Goal: Task Accomplishment & Management: Manage account settings

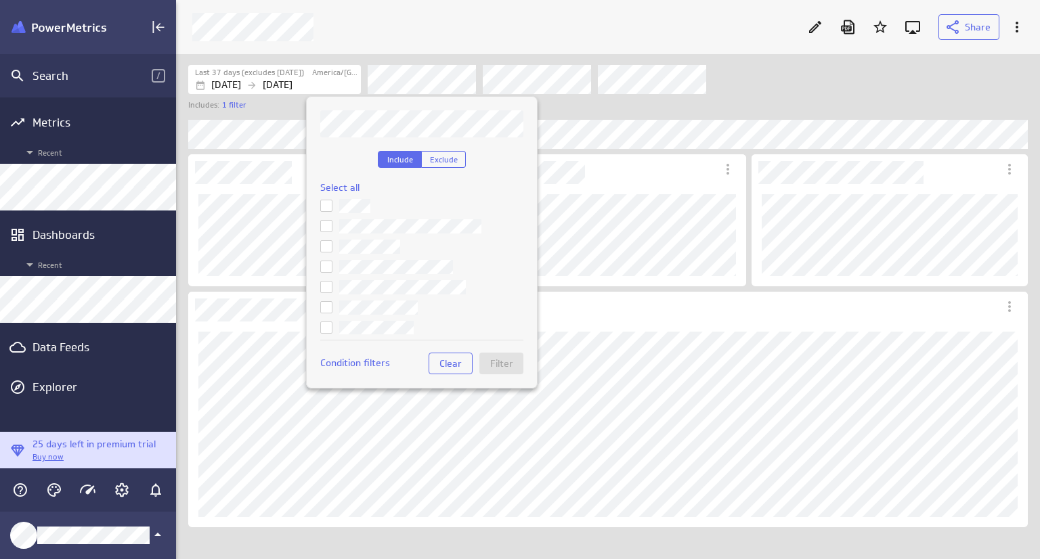
click at [771, 77] on div at bounding box center [520, 279] width 1040 height 559
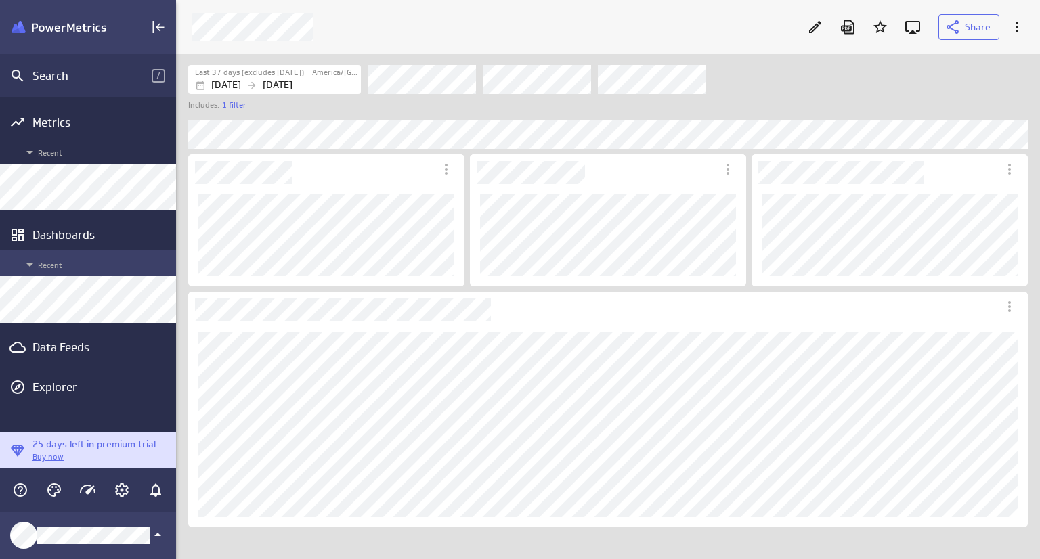
click at [26, 266] on icon "Main Menu" at bounding box center [30, 265] width 16 height 16
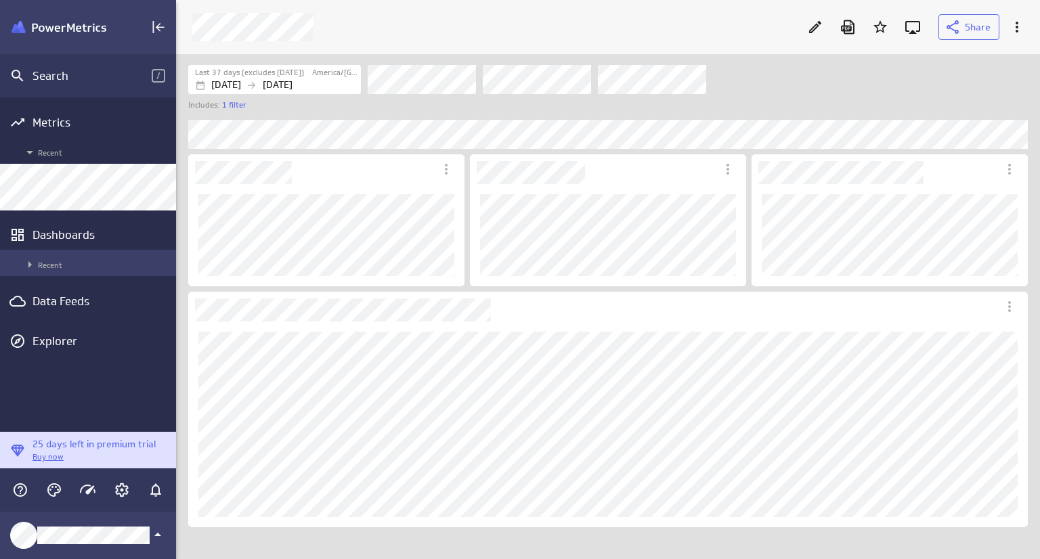
click at [27, 265] on icon "Main Menu" at bounding box center [30, 265] width 16 height 16
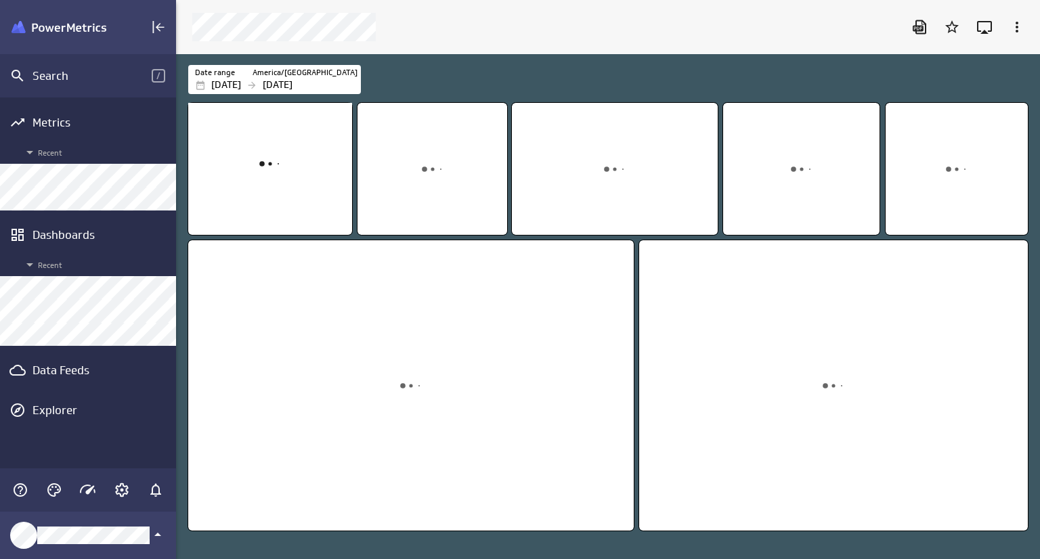
scroll to position [526, 885]
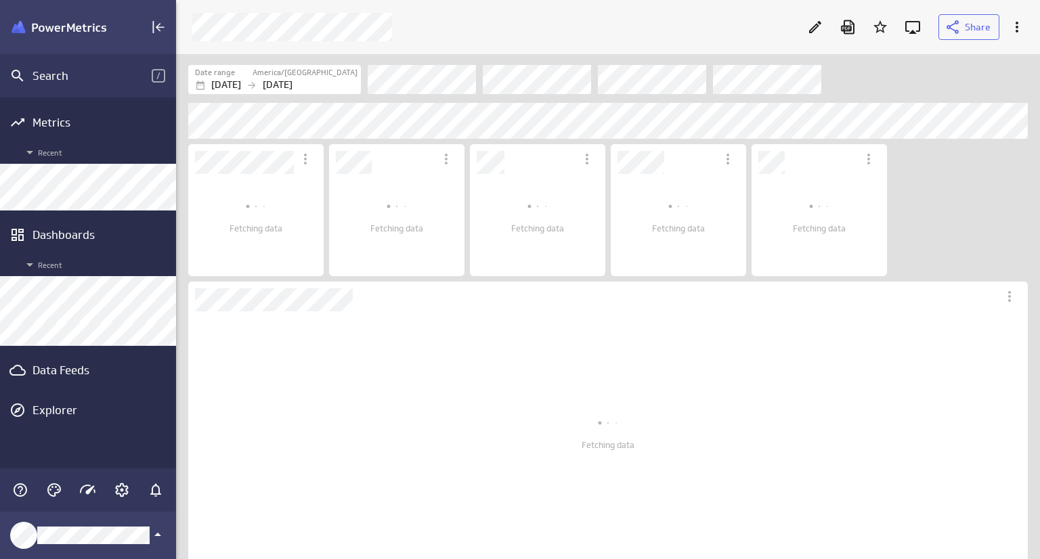
scroll to position [6, 7]
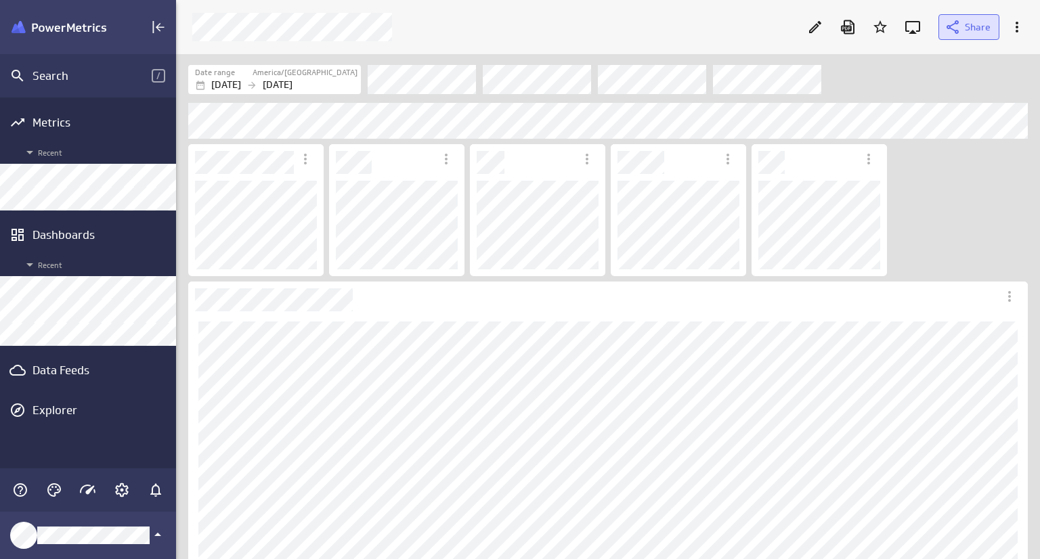
click at [971, 30] on span "Share" at bounding box center [978, 27] width 26 height 12
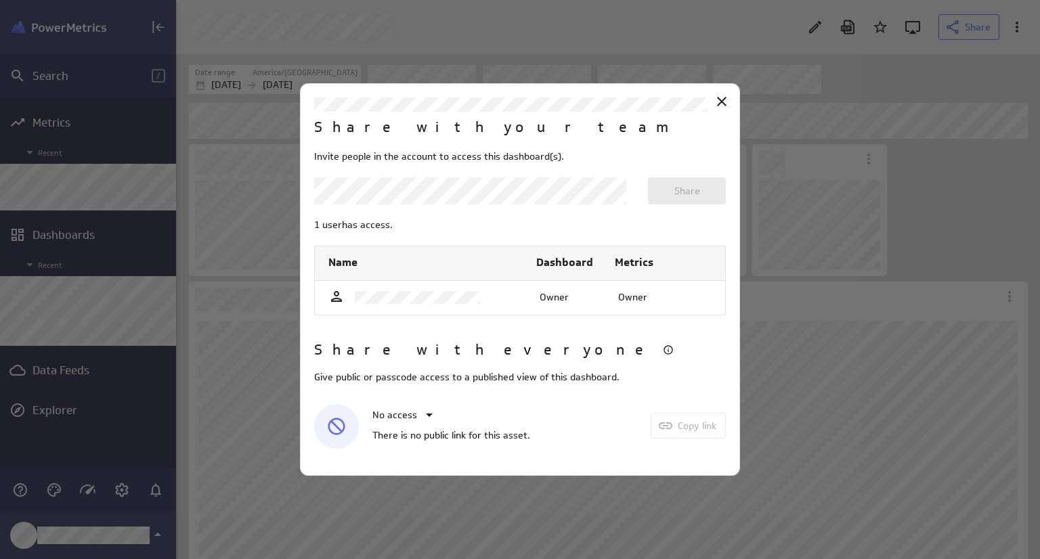
click at [448, 188] on body "Search / Metrics Recent Dashboards Recent Data Feeds Explorer Share Date range …" at bounding box center [520, 279] width 1040 height 559
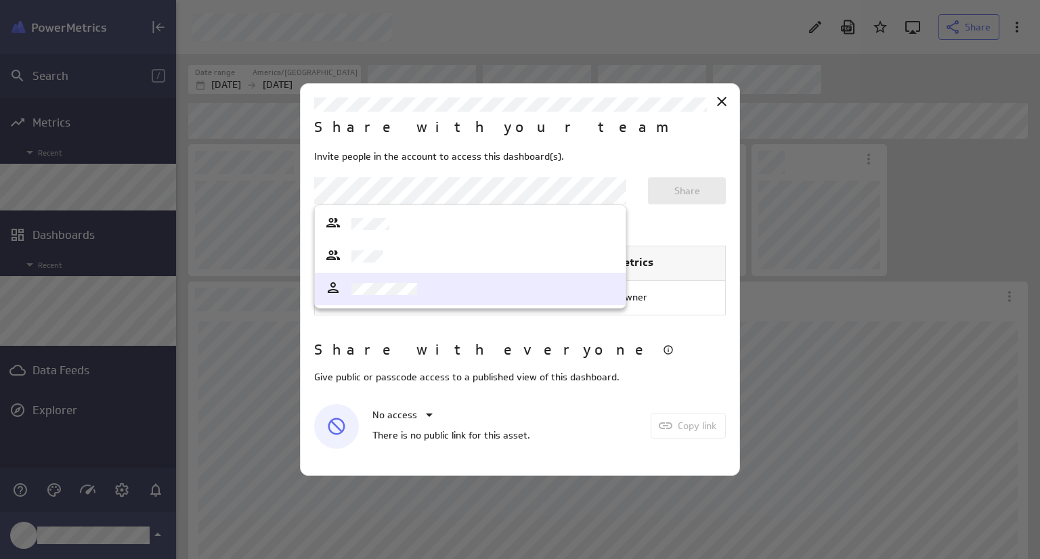
click at [427, 293] on div at bounding box center [470, 289] width 291 height 19
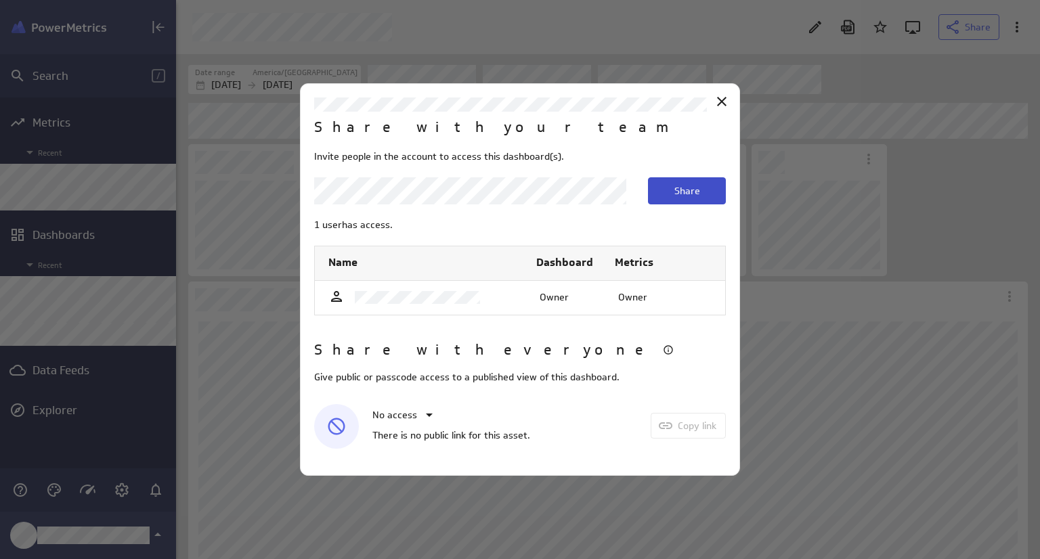
click at [673, 193] on button "Share" at bounding box center [687, 190] width 78 height 27
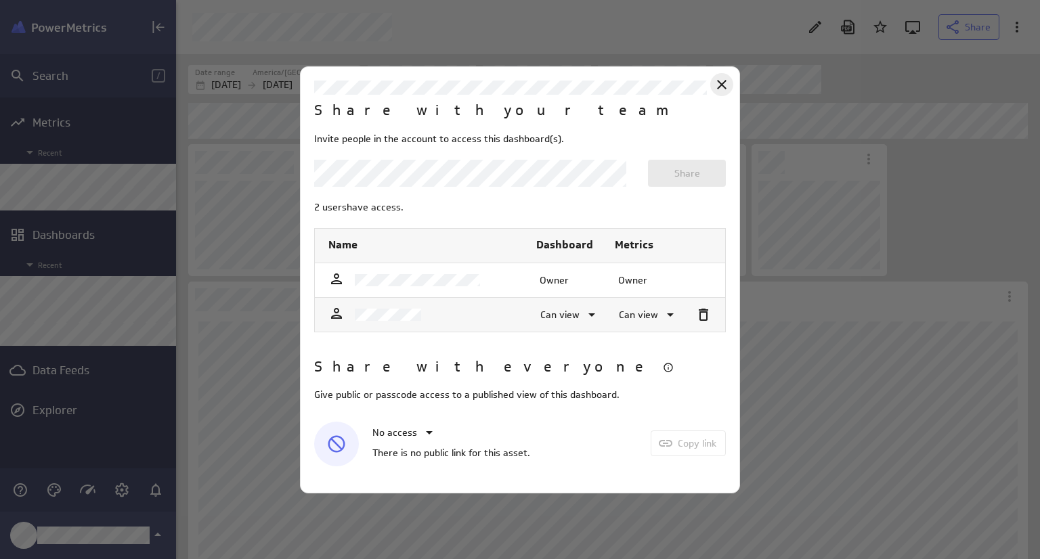
click at [722, 89] on icon "Close" at bounding box center [722, 85] width 16 height 16
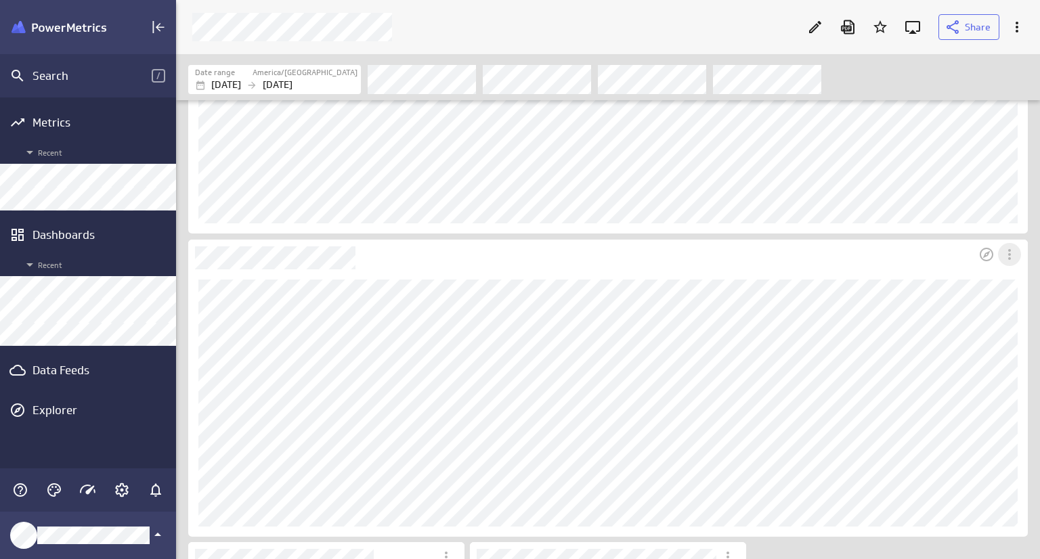
click at [1014, 255] on icon "More actions" at bounding box center [1010, 255] width 16 height 16
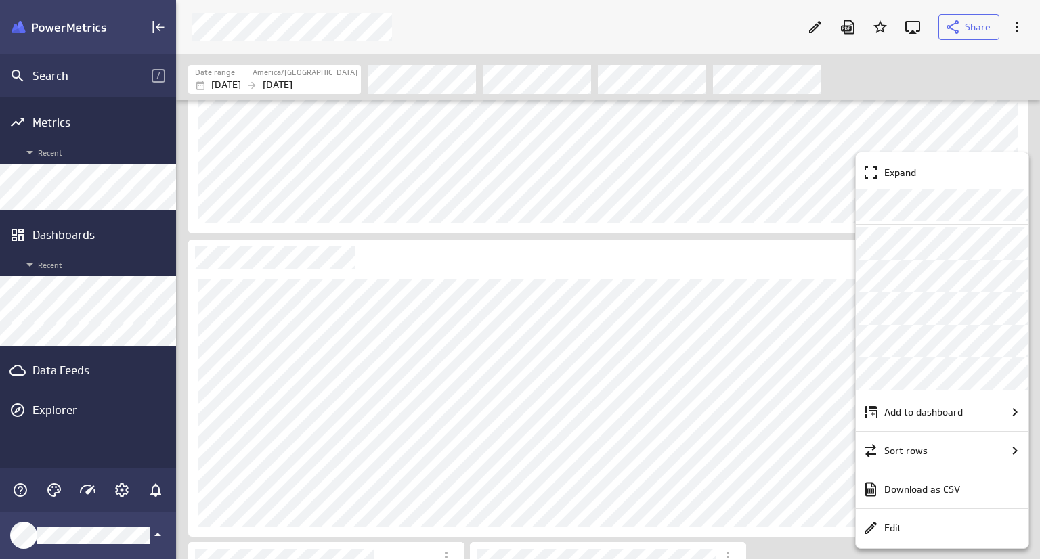
click at [803, 227] on div at bounding box center [520, 279] width 1040 height 559
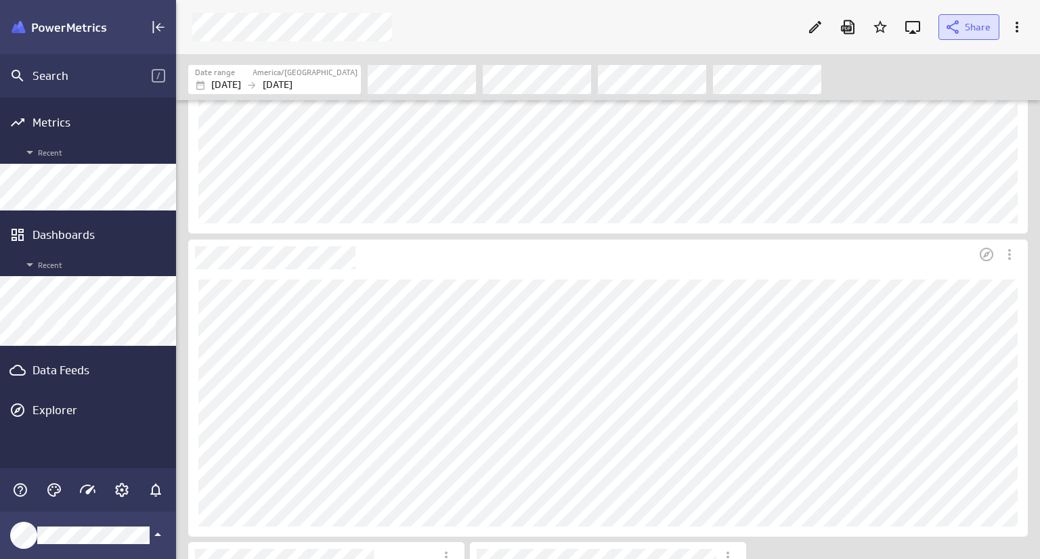
click at [971, 31] on span "Share" at bounding box center [978, 27] width 26 height 12
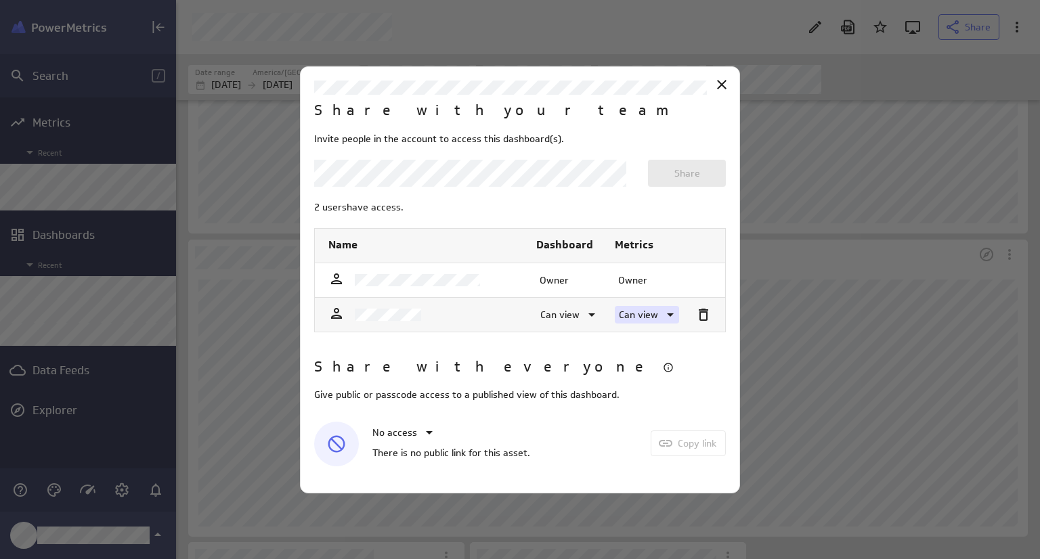
click at [667, 315] on icon at bounding box center [670, 315] width 16 height 16
click at [664, 347] on div "Can edit" at bounding box center [654, 344] width 64 height 14
click at [580, 317] on span at bounding box center [590, 315] width 20 height 16
click at [581, 348] on p "Can edit" at bounding box center [567, 344] width 36 height 14
click at [718, 91] on icon at bounding box center [722, 85] width 16 height 16
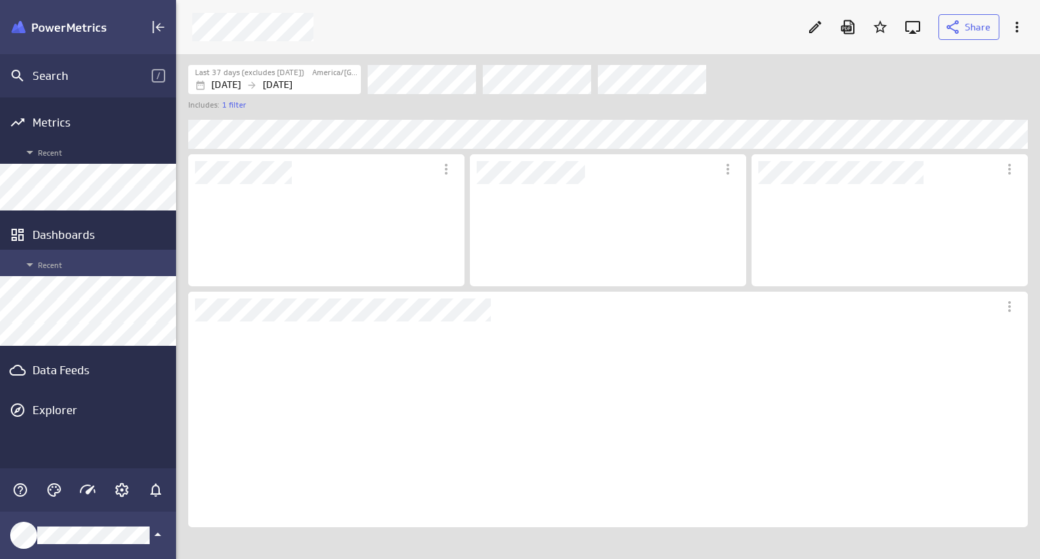
scroll to position [103, 277]
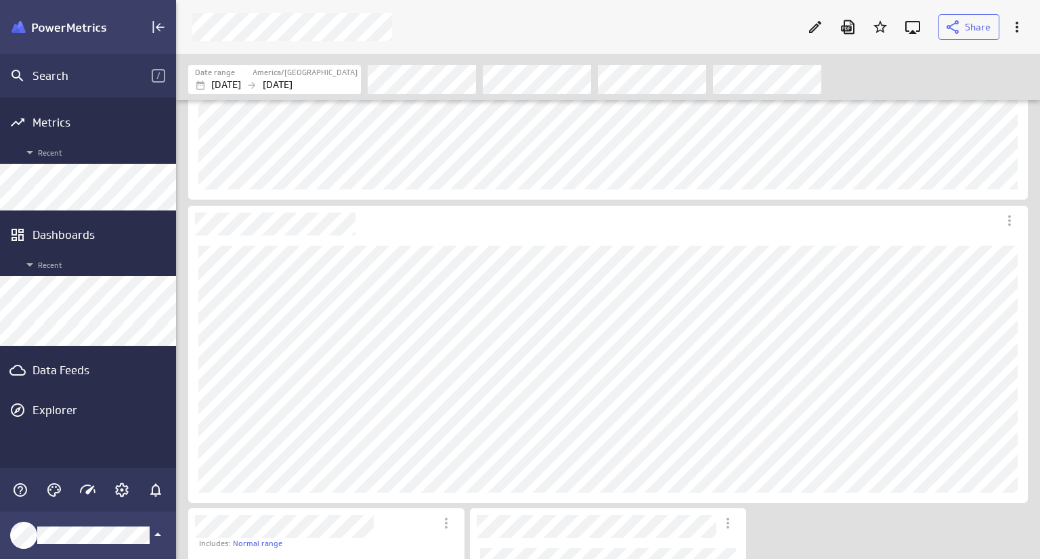
scroll to position [406, 0]
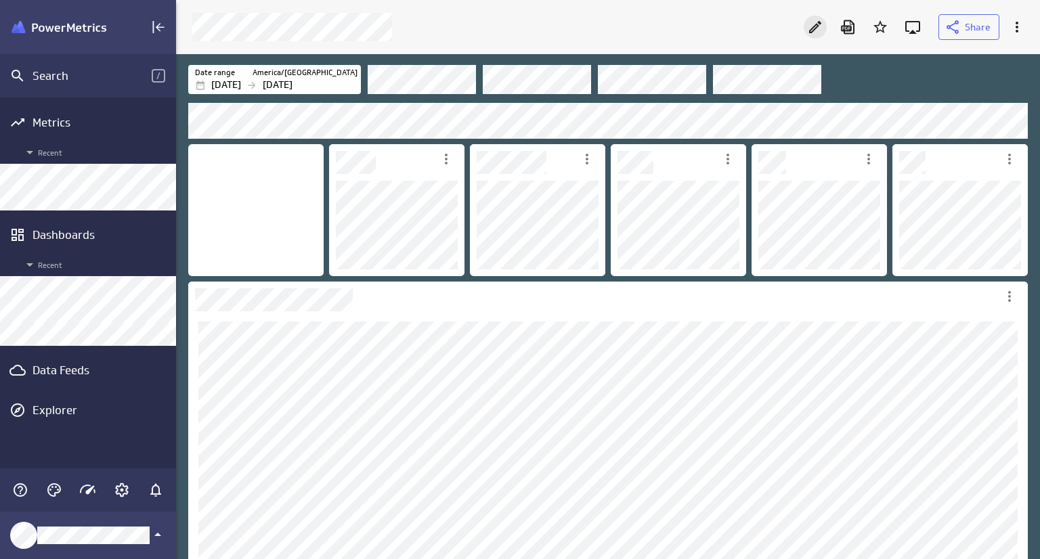
click at [813, 27] on icon "Edit" at bounding box center [815, 27] width 16 height 16
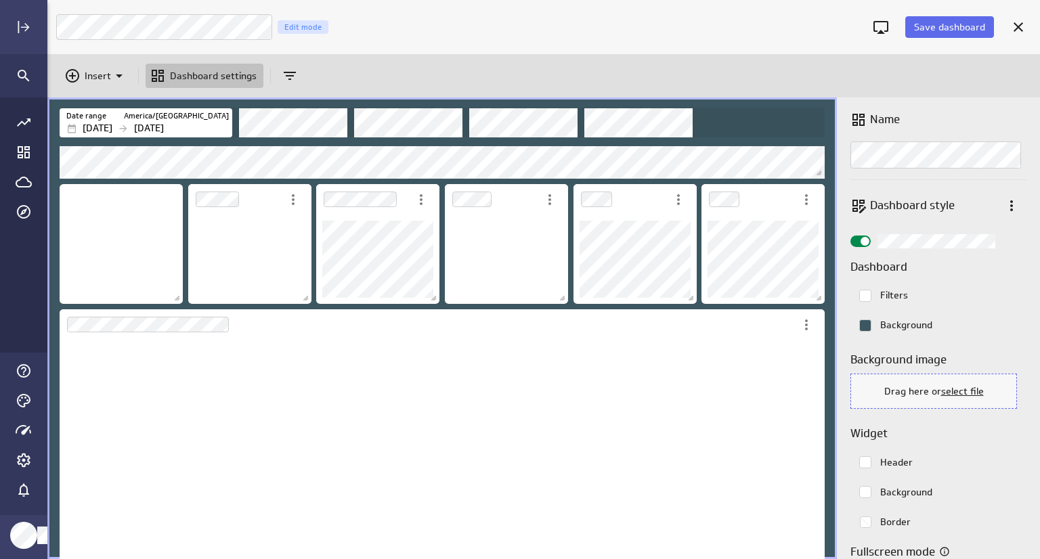
scroll to position [7, 6]
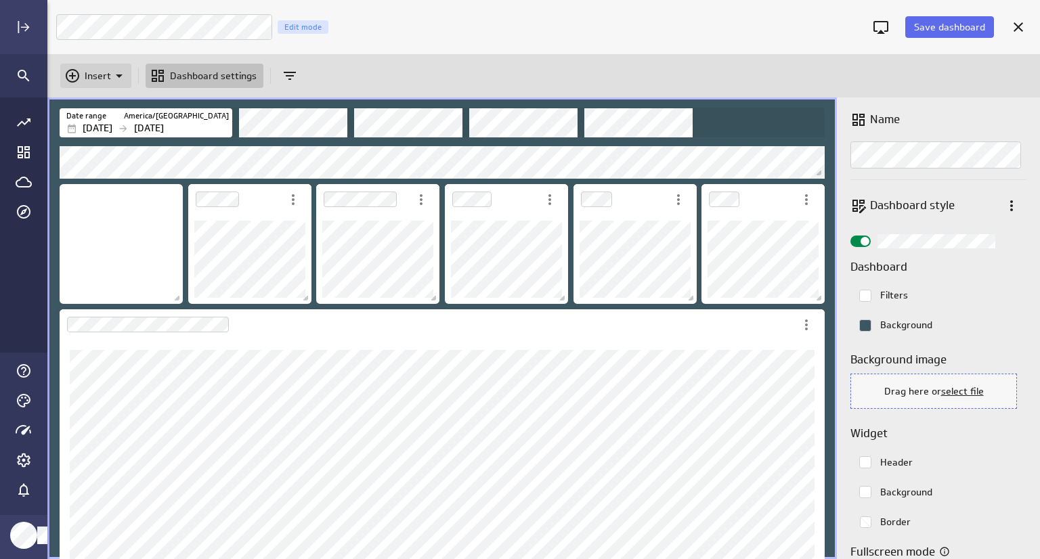
click at [107, 72] on p "Insert" at bounding box center [98, 76] width 26 height 14
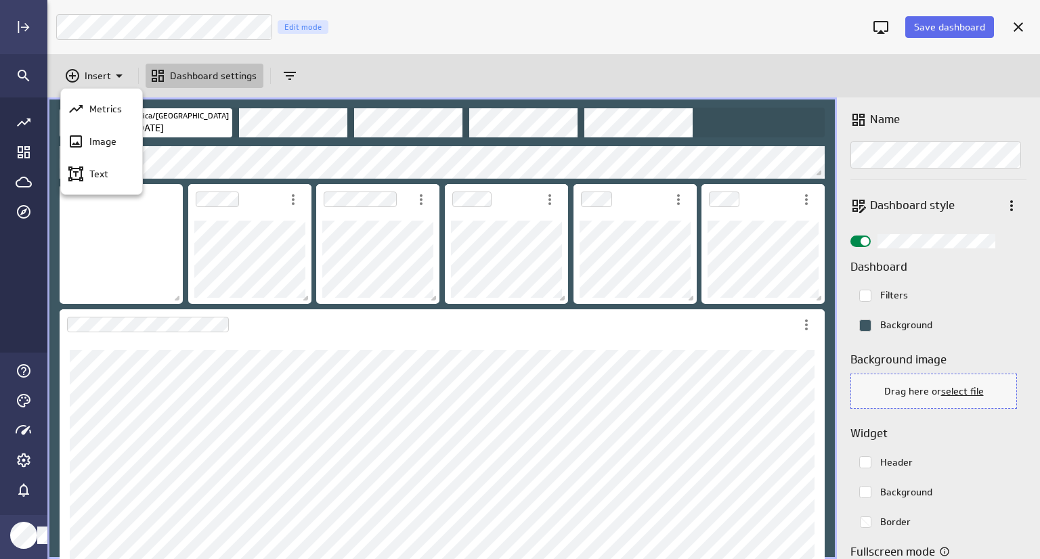
click at [775, 305] on div at bounding box center [520, 279] width 1040 height 559
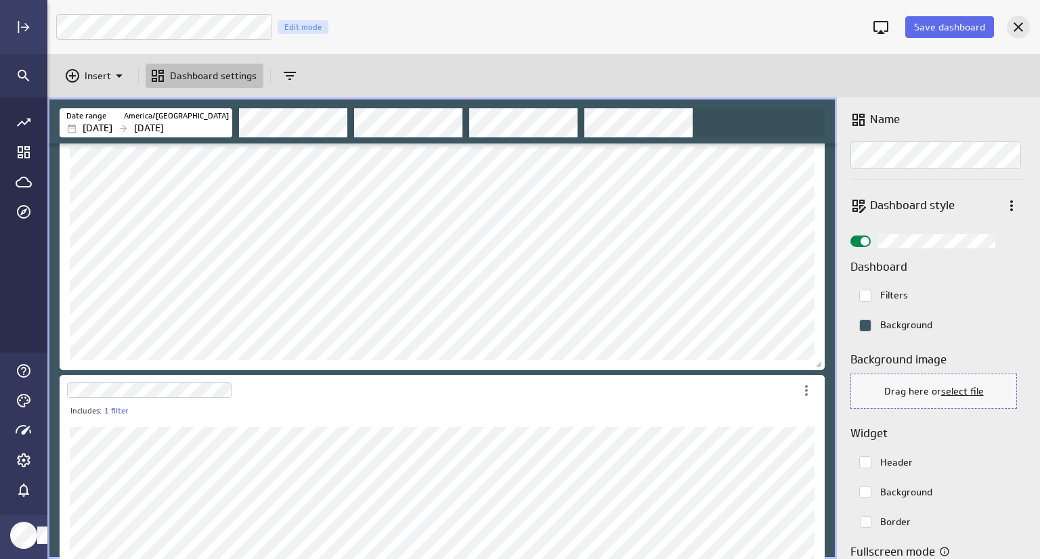
click at [1026, 29] on icon "Cancel" at bounding box center [1019, 27] width 16 height 16
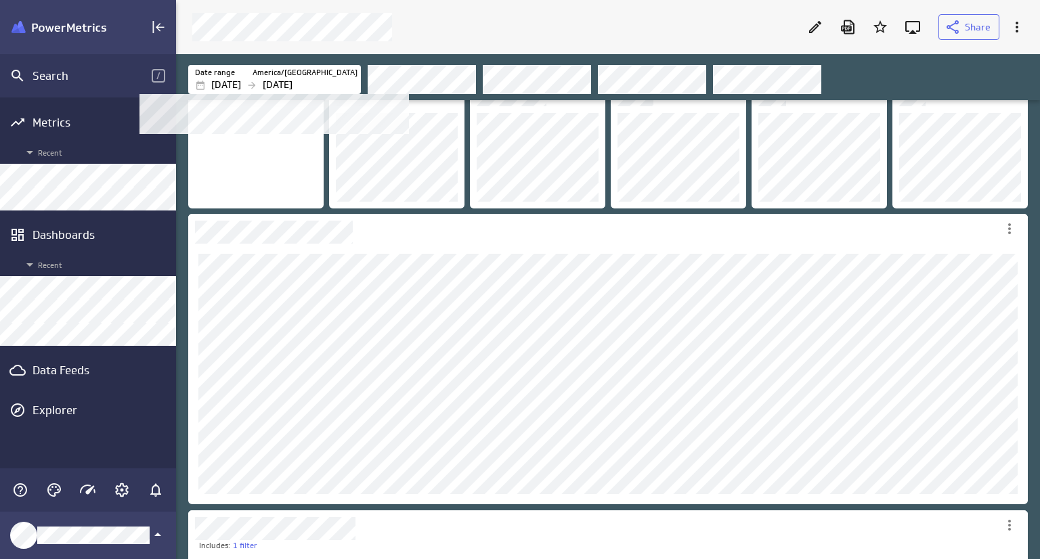
click at [293, 80] on p "Jul 31 2025" at bounding box center [278, 85] width 30 height 14
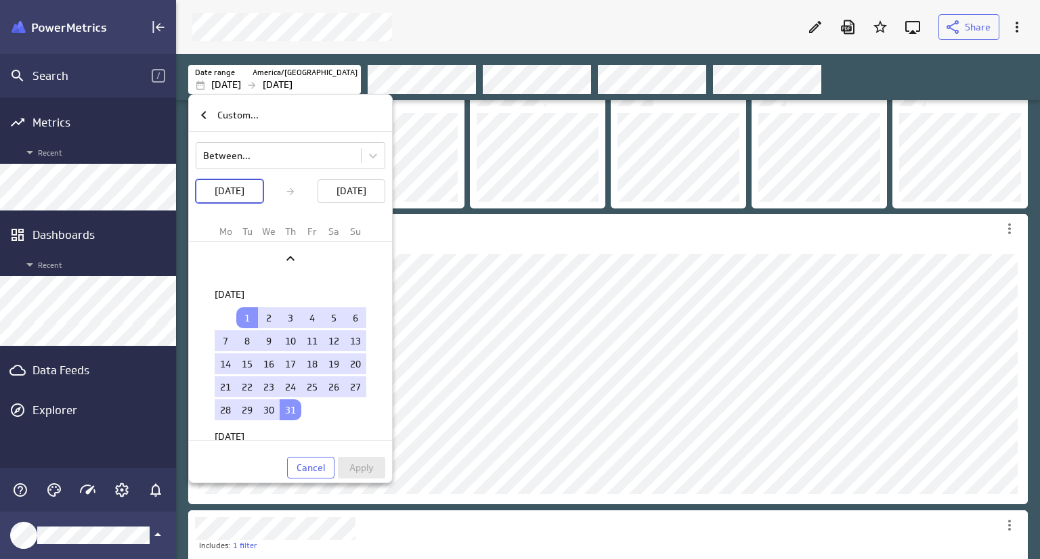
click at [229, 194] on p "Jul 01 2025" at bounding box center [230, 191] width 30 height 14
click at [289, 251] on icon "Previous" at bounding box center [290, 259] width 16 height 16
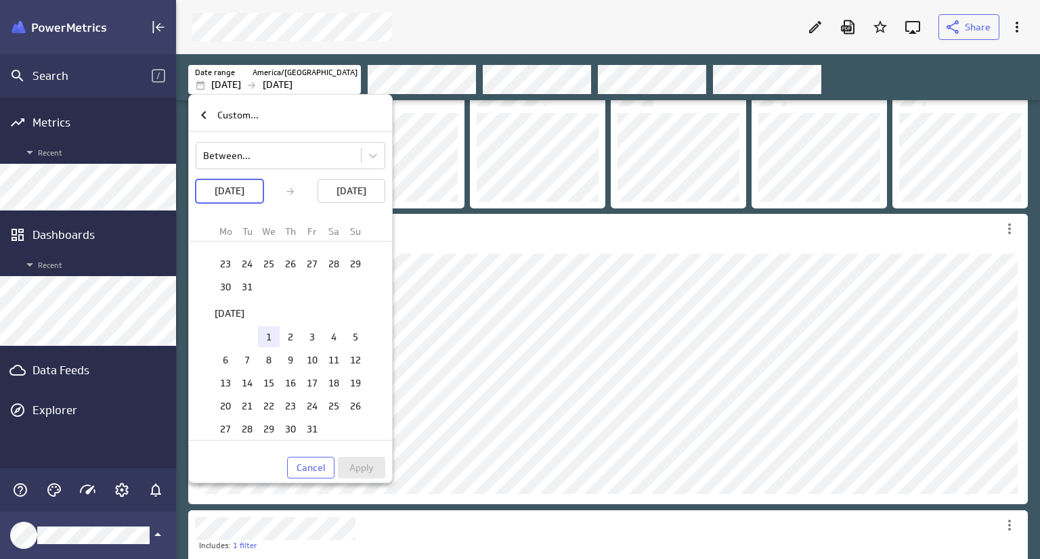
click at [267, 326] on td "1" at bounding box center [269, 336] width 22 height 21
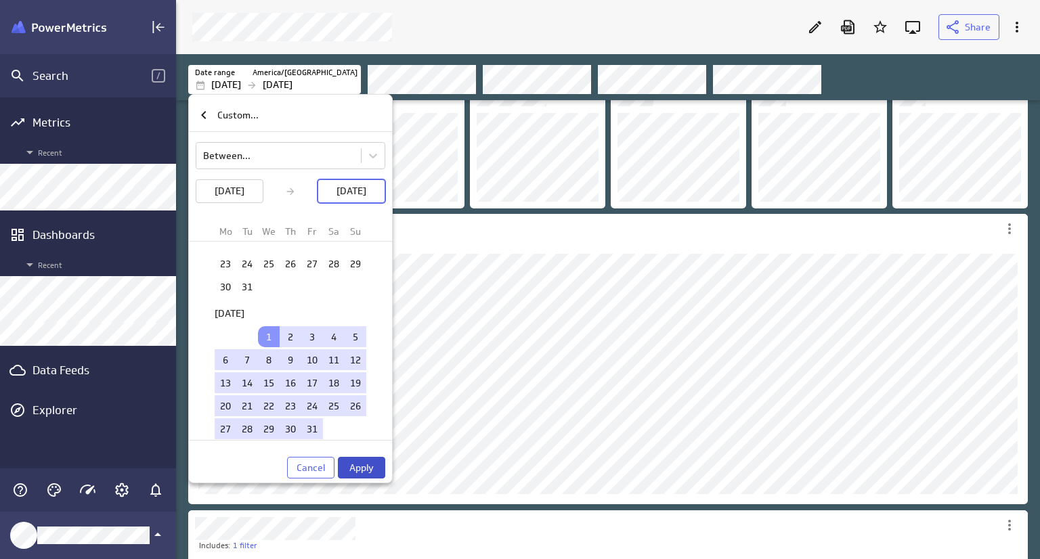
click at [372, 471] on span "Apply" at bounding box center [361, 468] width 24 height 12
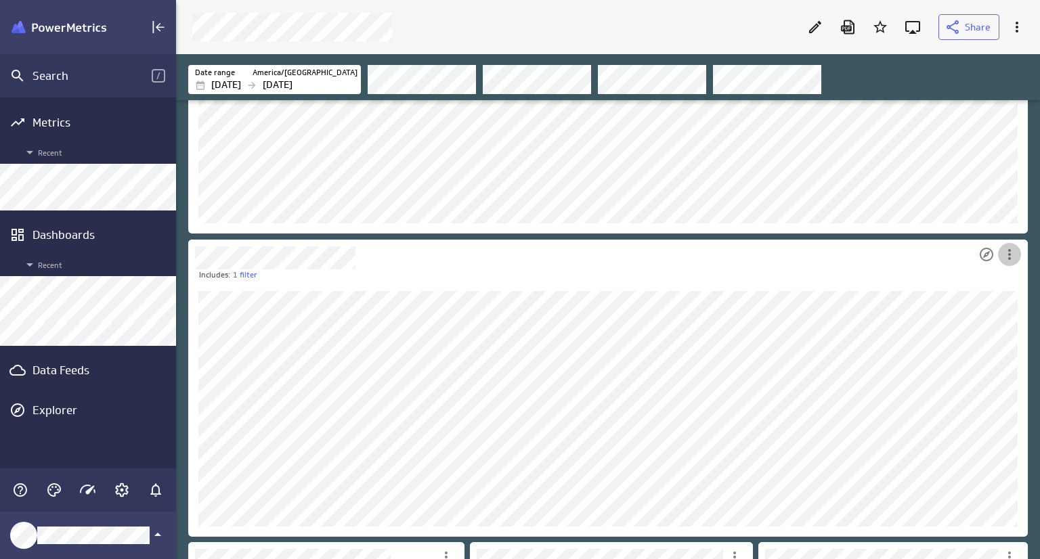
click at [1015, 261] on icon "More actions" at bounding box center [1010, 255] width 16 height 16
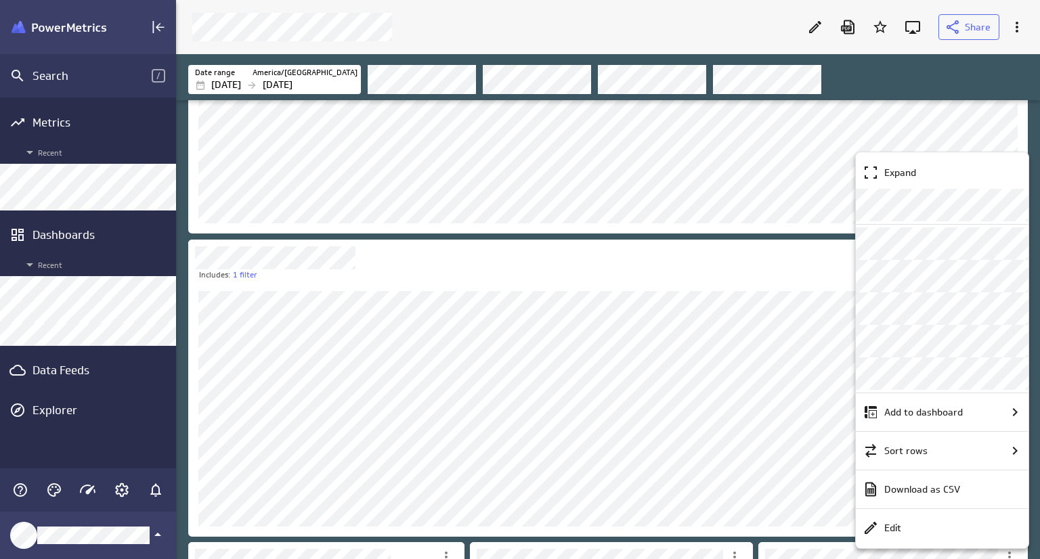
click at [749, 257] on div at bounding box center [520, 279] width 1040 height 559
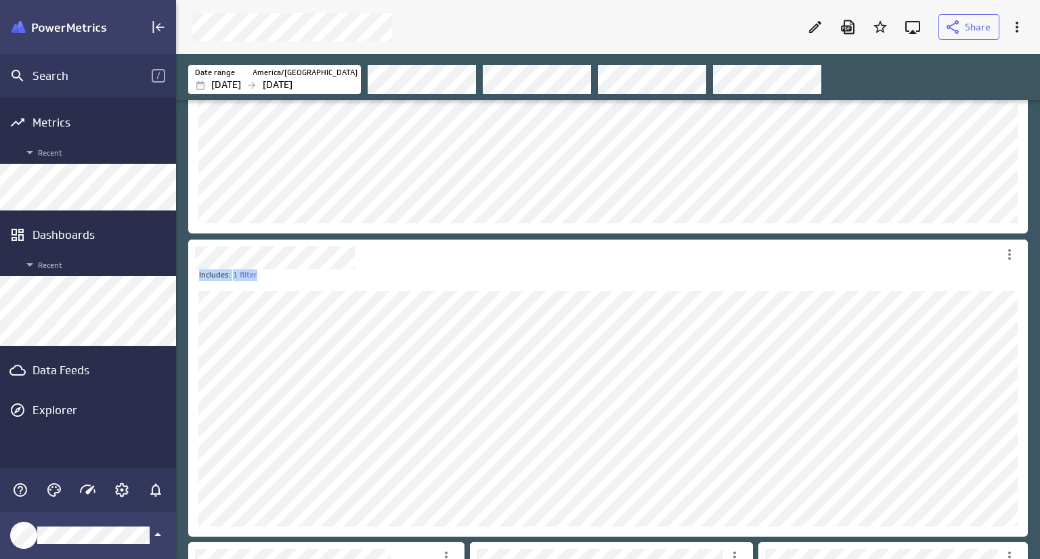
click at [670, 205] on div "Includes: 1 filter Includes: Normal range" at bounding box center [611, 254] width 851 height 985
click at [677, 269] on div "Dashboard Widget" at bounding box center [581, 255] width 787 height 30
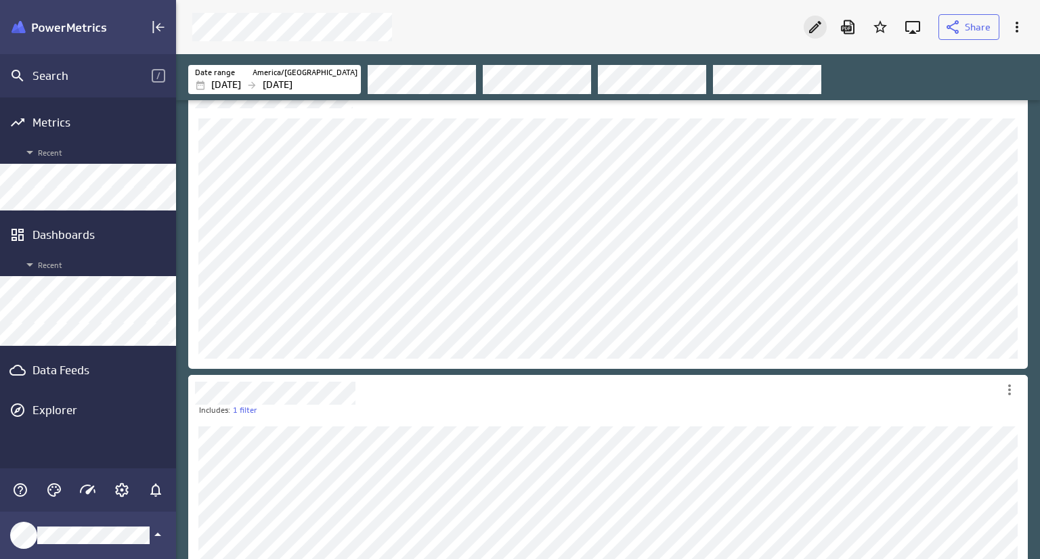
click at [818, 32] on icon "Edit" at bounding box center [815, 27] width 16 height 16
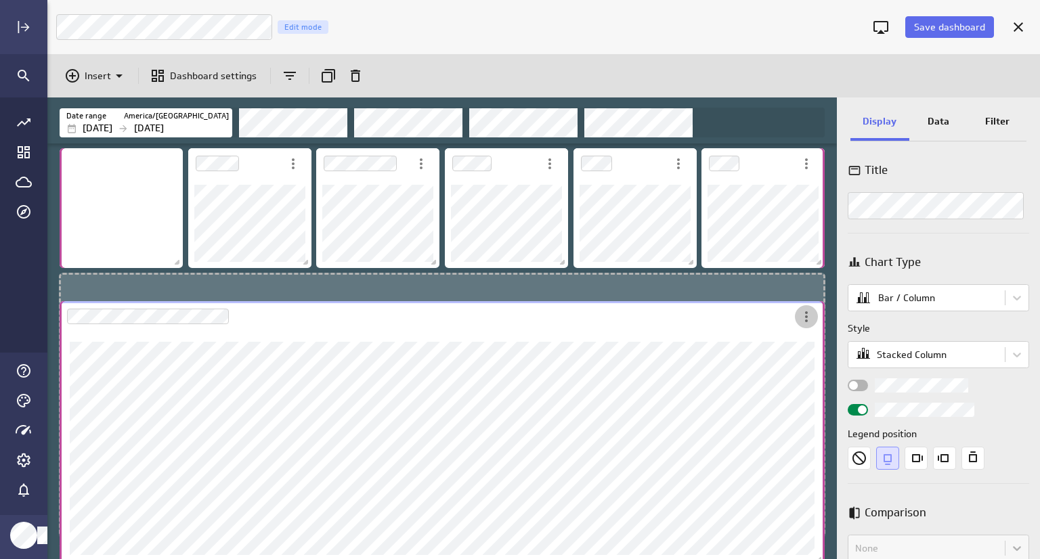
click at [807, 334] on div "Dashboard Widget" at bounding box center [442, 433] width 765 height 264
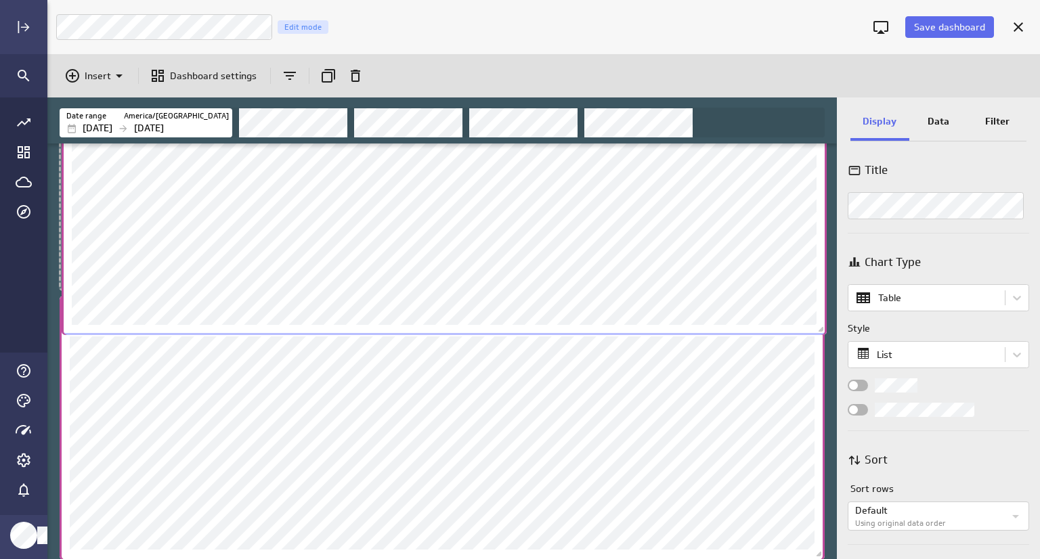
drag, startPoint x: 807, startPoint y: 373, endPoint x: 809, endPoint y: 85, distance: 287.9
click at [809, 85] on div "Save dashboard Google Ad Performance Edit mode Insert Dashboard settings Date r…" at bounding box center [543, 279] width 993 height 559
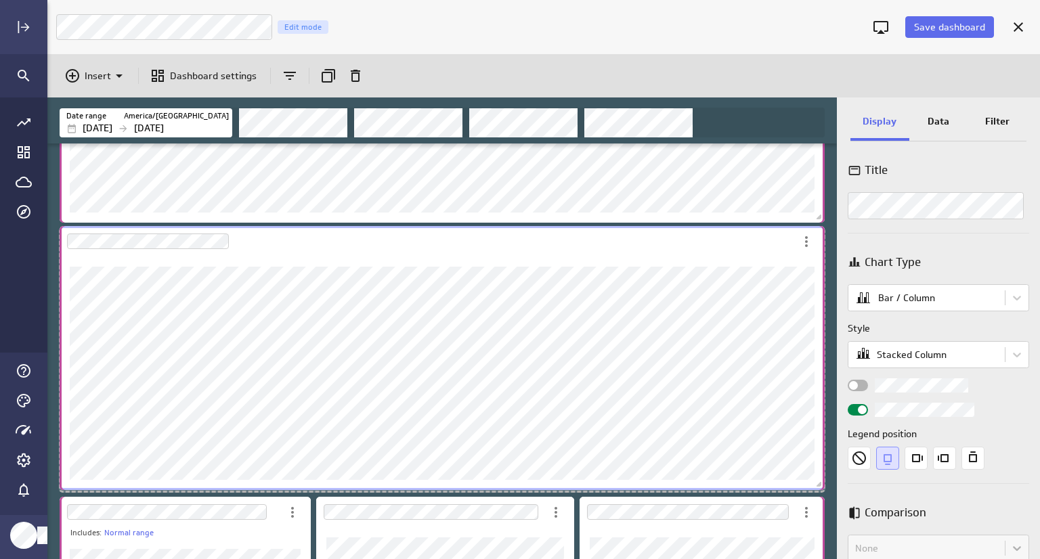
click at [60, 361] on div "Dashboard Widget" at bounding box center [442, 374] width 765 height 234
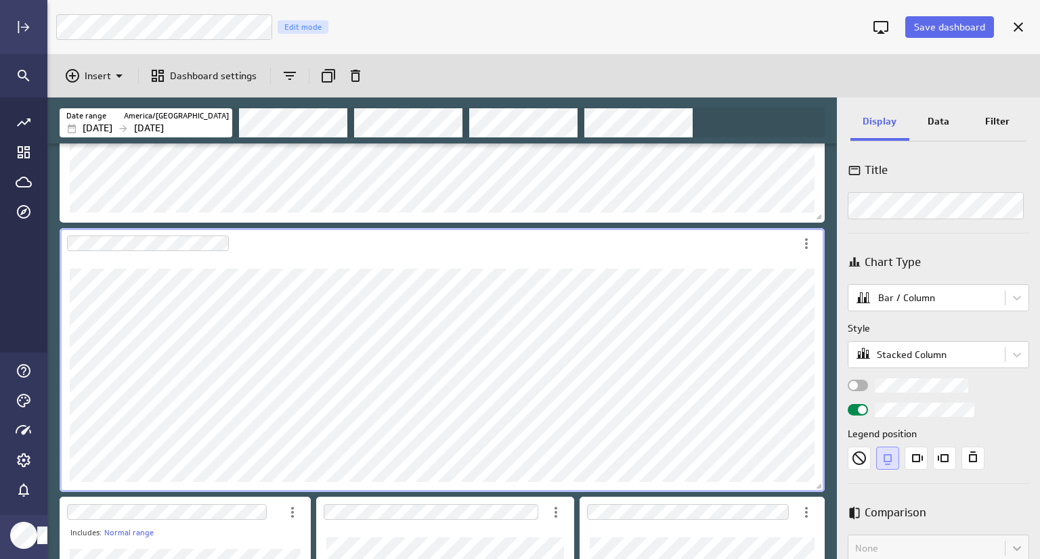
click at [62, 359] on div "Dashboard Widget" at bounding box center [442, 376] width 765 height 234
click at [956, 23] on span "Save dashboard" at bounding box center [949, 27] width 71 height 12
